Goal: Transaction & Acquisition: Download file/media

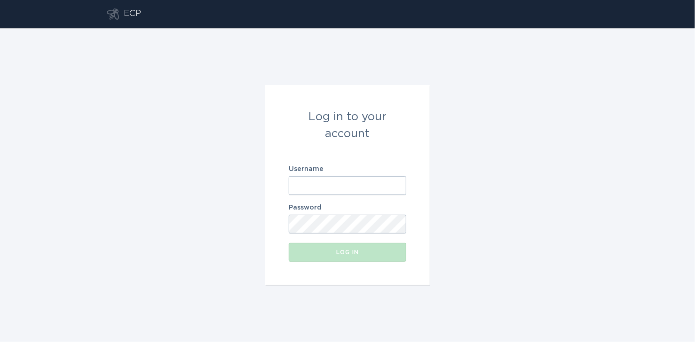
click at [320, 189] on input "Username" at bounding box center [348, 185] width 118 height 19
paste input "[EMAIL_ADDRESS][DOMAIN_NAME]"
type input "[EMAIL_ADDRESS][DOMAIN_NAME]"
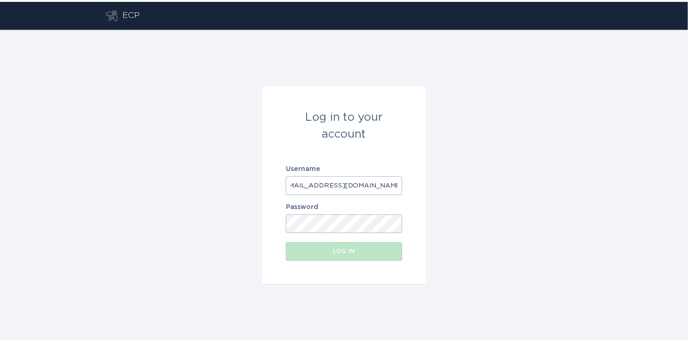
scroll to position [0, 0]
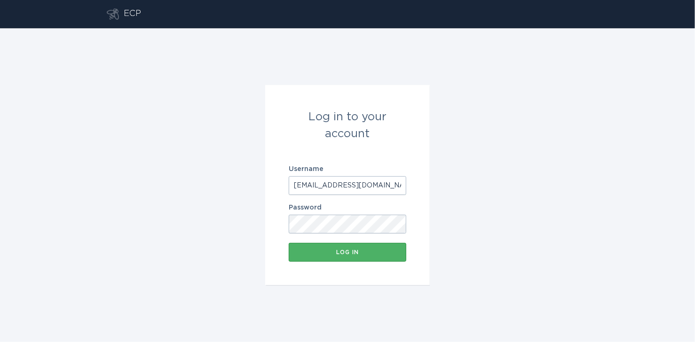
click at [356, 250] on div "Log in" at bounding box center [347, 253] width 108 height 6
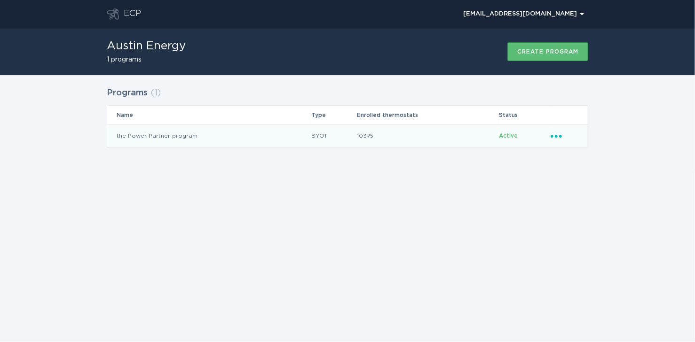
click at [181, 133] on td "the Power Partner program" at bounding box center [209, 136] width 204 height 23
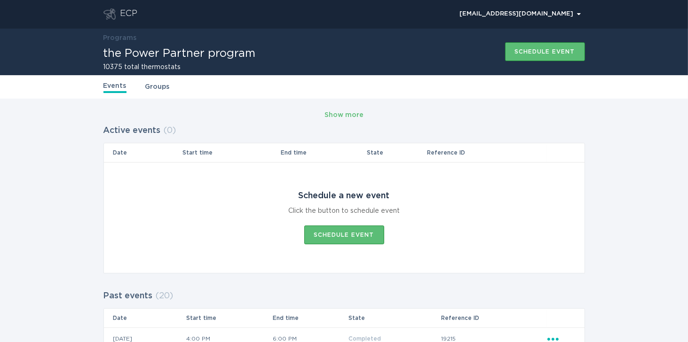
click at [163, 88] on link "Groups" at bounding box center [157, 87] width 24 height 10
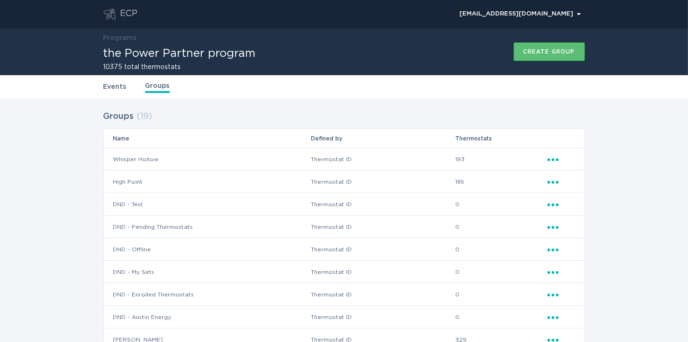
click at [111, 85] on link "Events" at bounding box center [114, 87] width 23 height 10
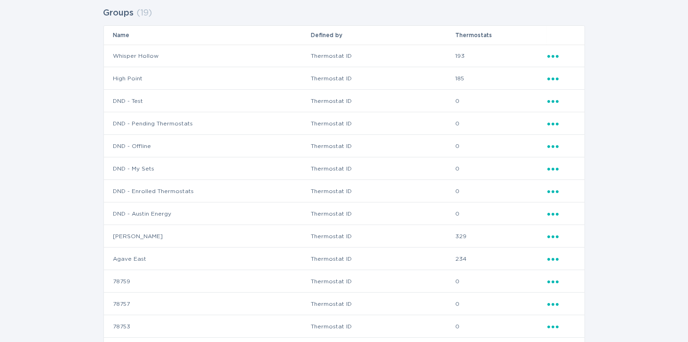
scroll to position [103, 0]
click at [553, 53] on icon "Ellipsis" at bounding box center [553, 56] width 13 height 8
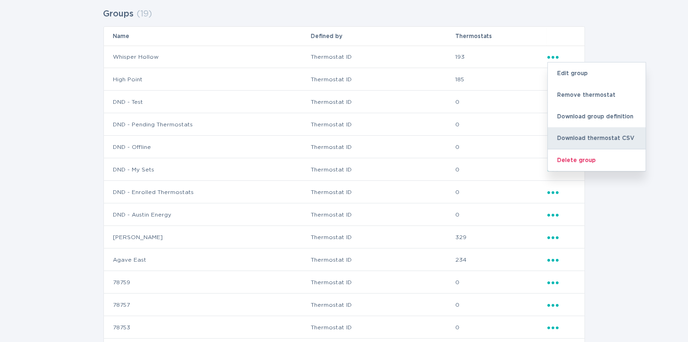
click at [577, 141] on div "Download thermostat CSV" at bounding box center [597, 138] width 98 height 22
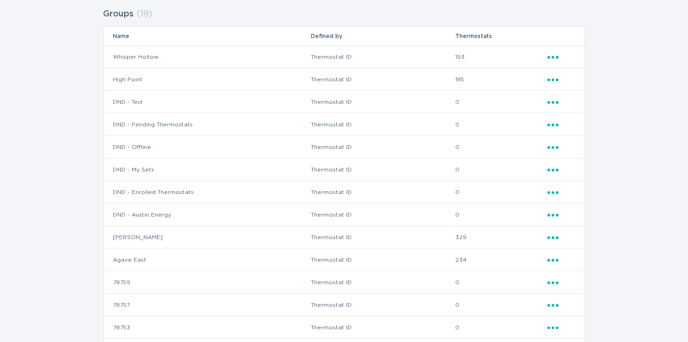
click at [549, 80] on icon "Ellipsis" at bounding box center [553, 78] width 13 height 8
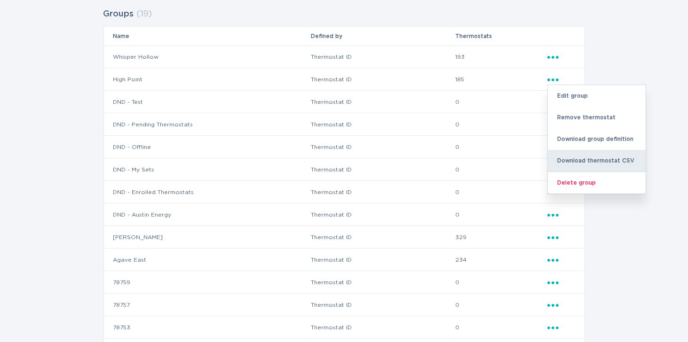
click at [582, 156] on div "Download thermostat CSV" at bounding box center [597, 161] width 98 height 22
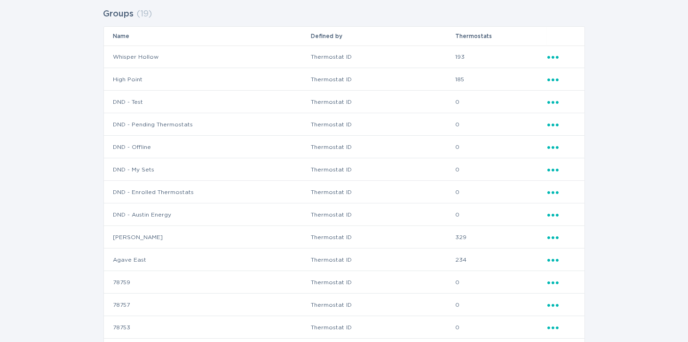
click at [555, 236] on icon "Ellipsis" at bounding box center [553, 236] width 13 height 8
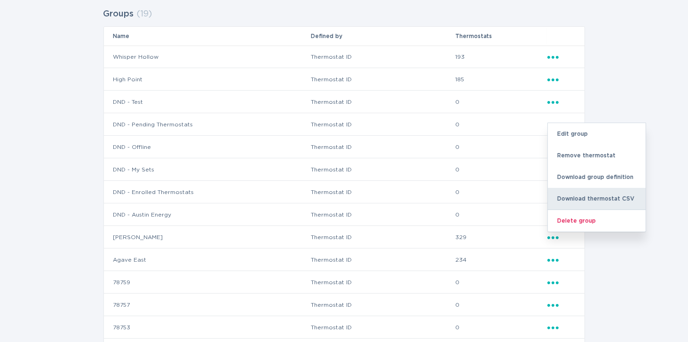
click at [601, 198] on div "Download thermostat CSV" at bounding box center [597, 199] width 98 height 22
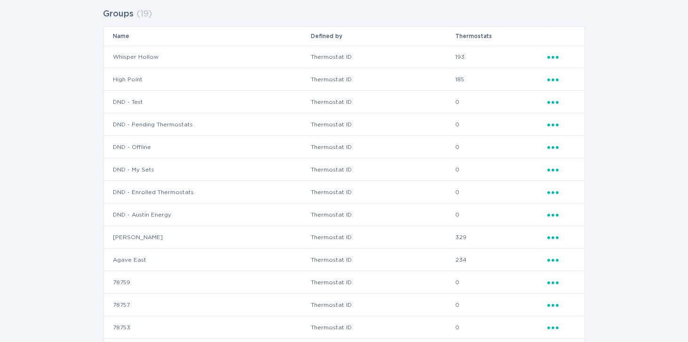
click at [557, 258] on icon "Ellipsis" at bounding box center [553, 259] width 13 height 8
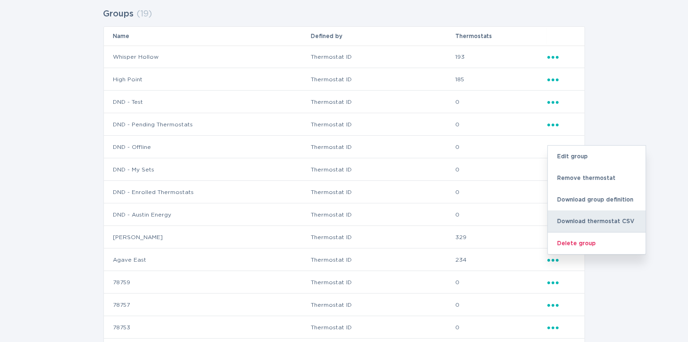
click at [579, 225] on div "Download thermostat CSV" at bounding box center [597, 222] width 98 height 22
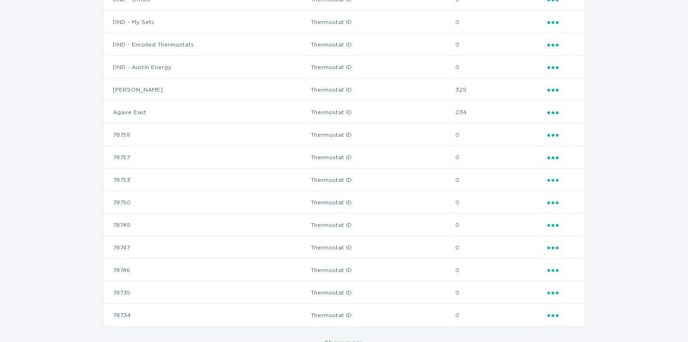
scroll to position [268, 0]
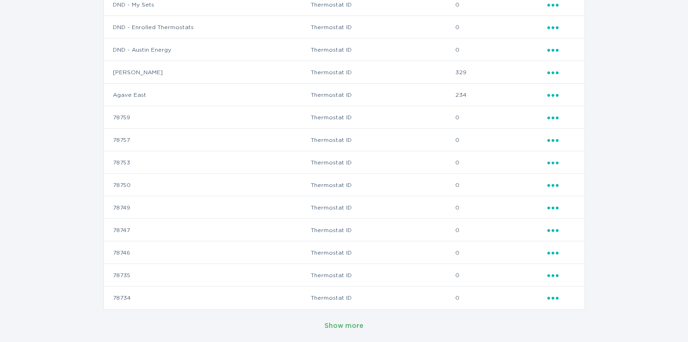
click at [350, 323] on div "Show more" at bounding box center [344, 326] width 39 height 10
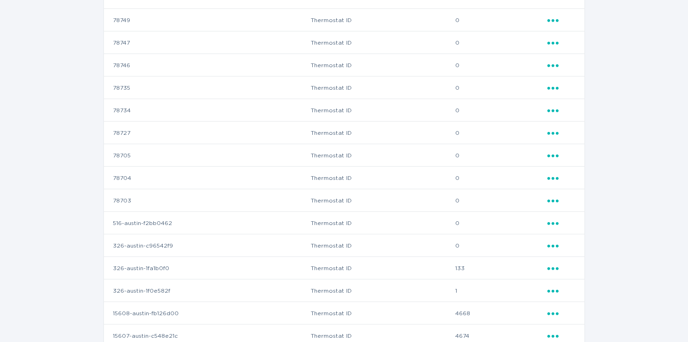
scroll to position [484, 0]
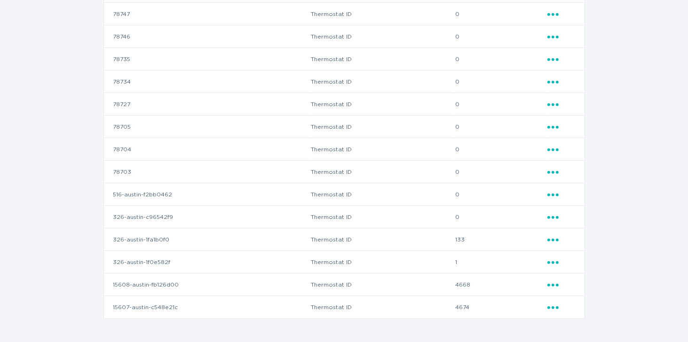
click at [556, 237] on icon "Ellipsis" at bounding box center [553, 239] width 13 height 8
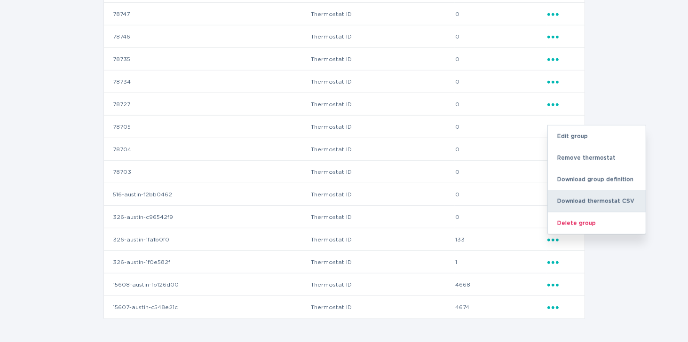
click at [581, 197] on div "Download thermostat CSV" at bounding box center [597, 201] width 98 height 22
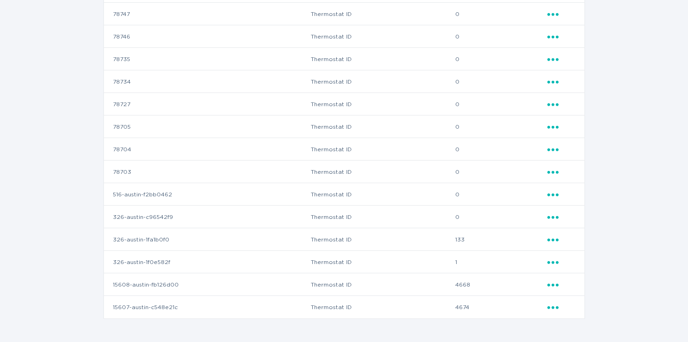
click at [553, 284] on icon "Popover menu" at bounding box center [552, 285] width 11 height 3
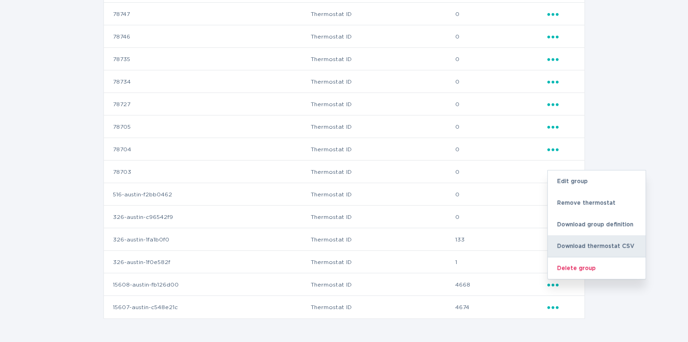
click at [583, 242] on div "Download thermostat CSV" at bounding box center [597, 247] width 98 height 22
click at [581, 246] on div "Download thermostat CSV" at bounding box center [597, 247] width 98 height 22
click at [580, 247] on div "Download thermostat CSV" at bounding box center [597, 247] width 98 height 22
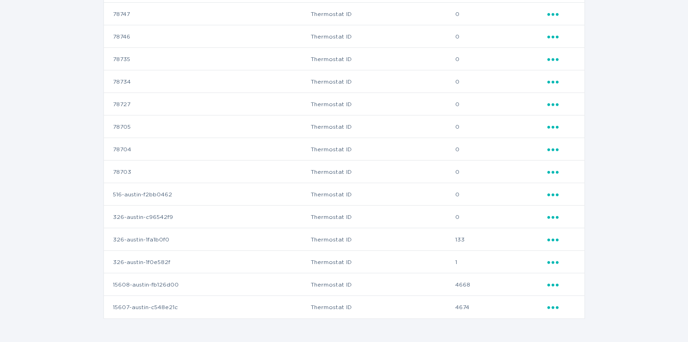
click at [553, 308] on icon "Popover menu" at bounding box center [552, 308] width 11 height 3
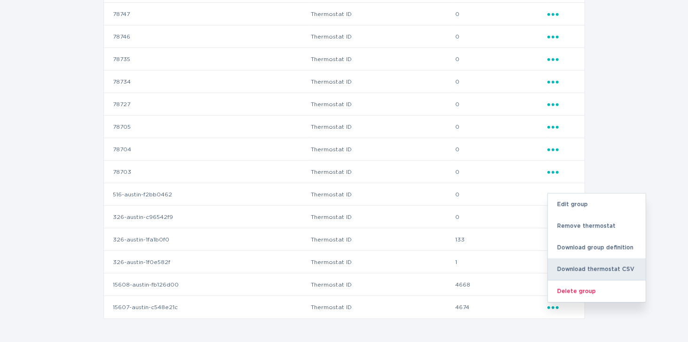
click at [580, 270] on div "Download thermostat CSV" at bounding box center [597, 270] width 98 height 22
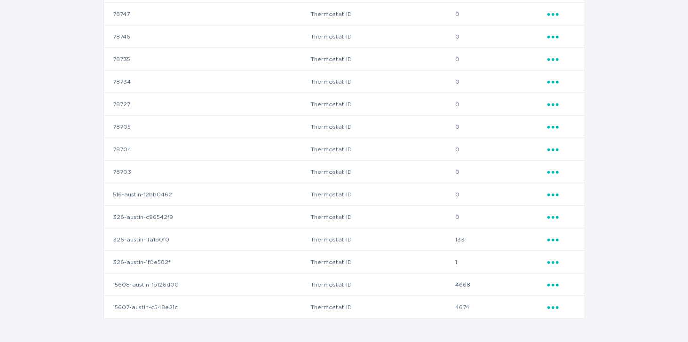
click at [553, 309] on icon "Popover menu" at bounding box center [552, 308] width 11 height 3
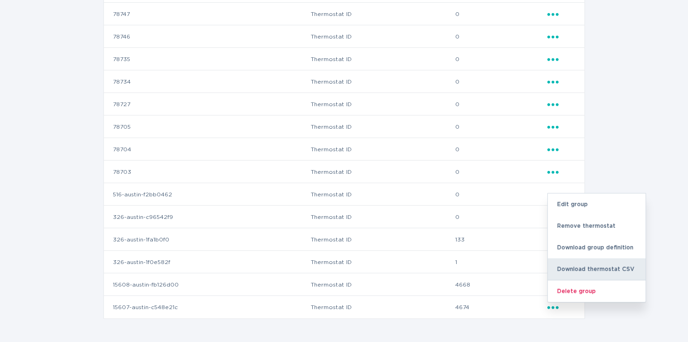
click at [585, 270] on div "Download thermostat CSV" at bounding box center [597, 270] width 98 height 22
click at [595, 269] on div "Download thermostat CSV" at bounding box center [597, 270] width 98 height 22
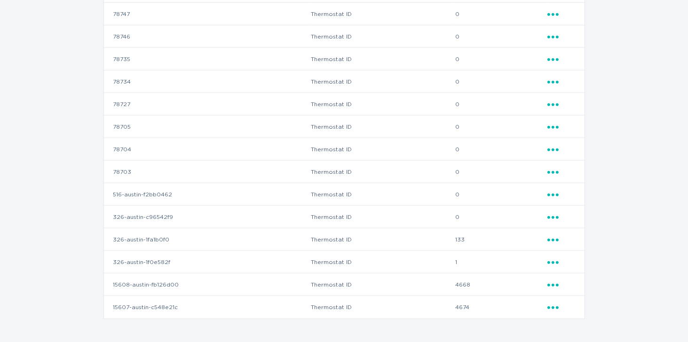
click at [553, 237] on icon "Ellipsis" at bounding box center [553, 239] width 13 height 8
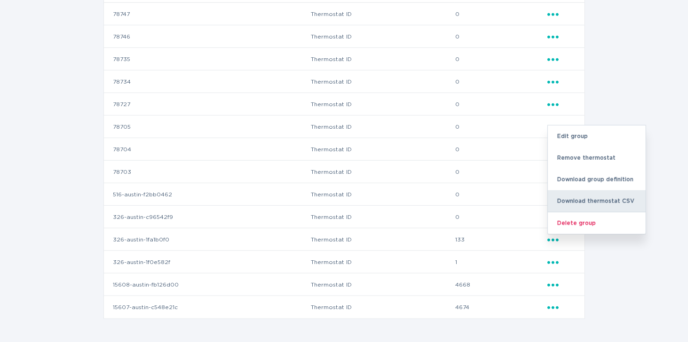
click at [592, 195] on div "Download thermostat CSV" at bounding box center [597, 201] width 98 height 22
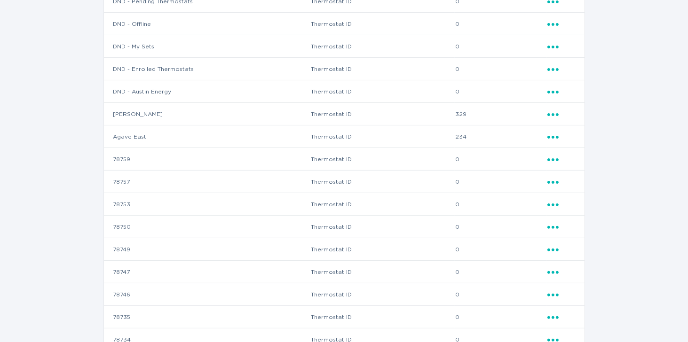
scroll to position [0, 0]
